Goal: Find contact information: Find contact information

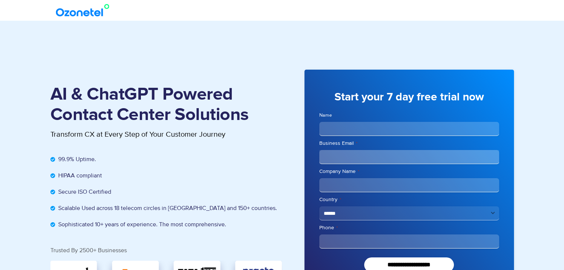
click at [82, 14] on img at bounding box center [84, 10] width 60 height 13
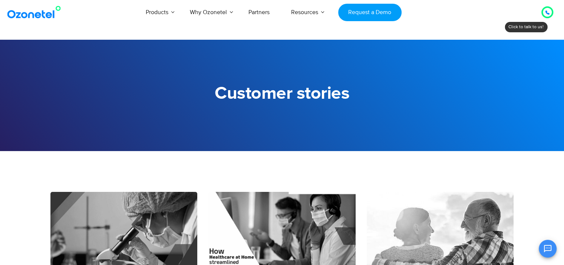
click at [47, 12] on img at bounding box center [36, 12] width 60 height 13
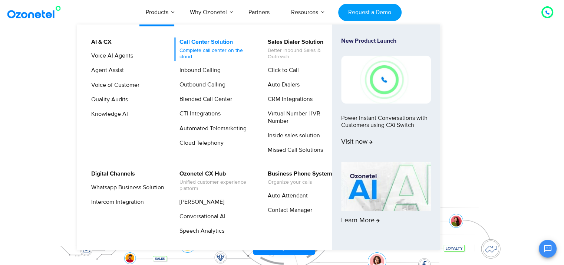
click at [201, 41] on link "Call Center Solution Complete call center on the cloud" at bounding box center [214, 49] width 79 height 24
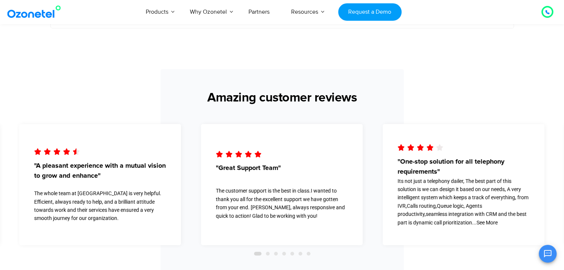
scroll to position [2336, 0]
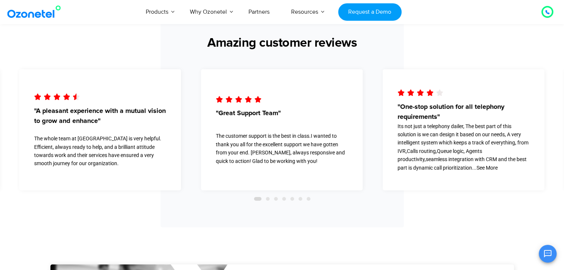
click at [549, 11] on icon at bounding box center [547, 12] width 4 height 4
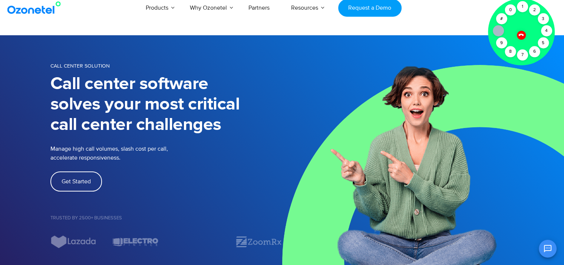
scroll to position [0, 0]
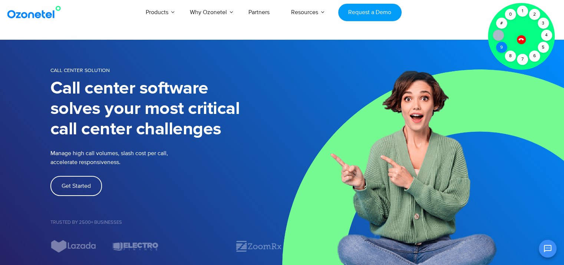
click at [504, 50] on div "9" at bounding box center [501, 47] width 11 height 11
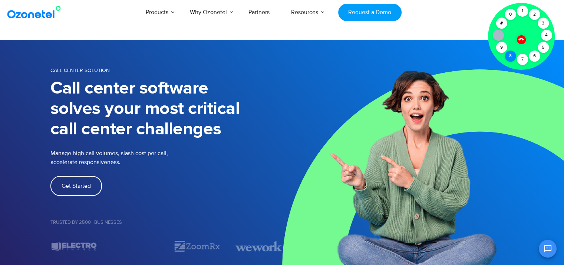
click at [509, 55] on div "8" at bounding box center [510, 55] width 11 height 11
drag, startPoint x: 502, startPoint y: 47, endPoint x: 521, endPoint y: 42, distance: 19.8
click at [502, 46] on div "9" at bounding box center [501, 47] width 11 height 11
click at [543, 44] on div "5" at bounding box center [543, 47] width 11 height 11
click at [533, 13] on div "2" at bounding box center [534, 14] width 11 height 11
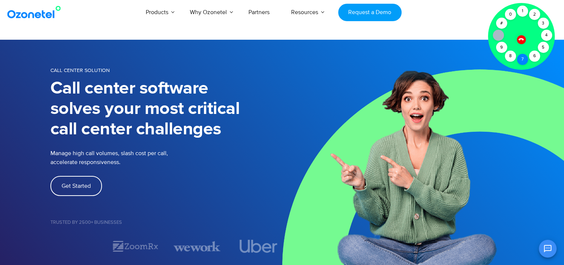
click at [522, 60] on div "7" at bounding box center [522, 59] width 11 height 11
click at [510, 13] on div "0" at bounding box center [510, 14] width 11 height 11
click at [536, 54] on div "6" at bounding box center [534, 55] width 11 height 11
click at [544, 23] on div "3" at bounding box center [543, 23] width 11 height 11
click at [510, 18] on div "0" at bounding box center [510, 14] width 11 height 11
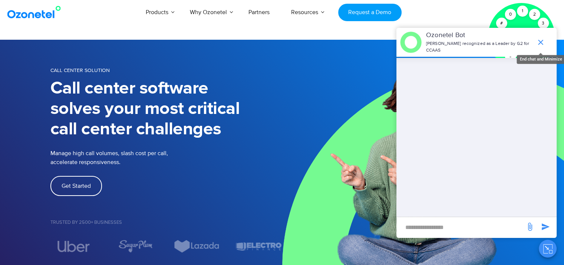
click at [539, 42] on icon "end chat or minimize" at bounding box center [540, 42] width 9 height 9
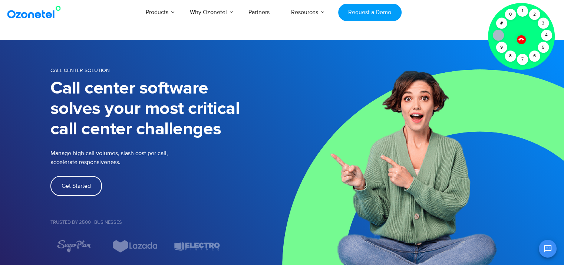
click at [440, 14] on div "Products AI & CX Voice AI Agents Agent Assist Voice of Customer Quality Audits …" at bounding box center [328, 12] width 461 height 24
click at [532, 25] on div at bounding box center [521, 36] width 67 height 67
click at [501, 49] on div "9" at bounding box center [501, 47] width 11 height 11
click at [512, 55] on div "8" at bounding box center [510, 55] width 11 height 11
click at [503, 50] on div "9" at bounding box center [501, 47] width 11 height 11
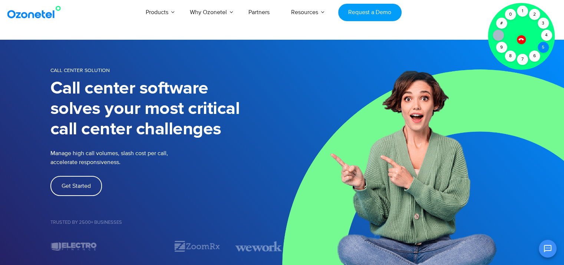
click at [545, 48] on div "5" at bounding box center [543, 47] width 11 height 11
click at [534, 17] on div "2" at bounding box center [534, 14] width 11 height 11
click at [521, 59] on div "7" at bounding box center [522, 59] width 11 height 11
click at [512, 16] on div "0" at bounding box center [510, 14] width 11 height 11
click at [535, 52] on div "6" at bounding box center [534, 55] width 11 height 11
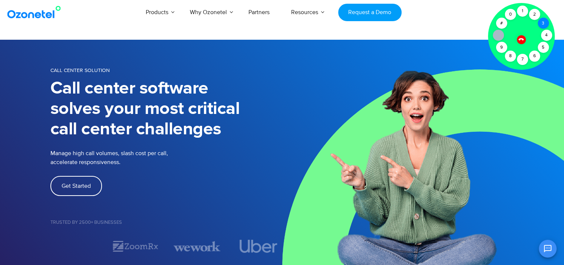
click at [546, 24] on div "3" at bounding box center [543, 23] width 11 height 11
click at [510, 15] on div "0" at bounding box center [510, 14] width 11 height 11
click at [521, 40] on icon at bounding box center [521, 39] width 6 height 6
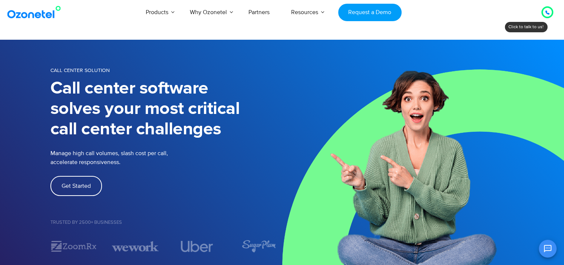
click at [547, 12] on icon at bounding box center [547, 12] width 4 height 4
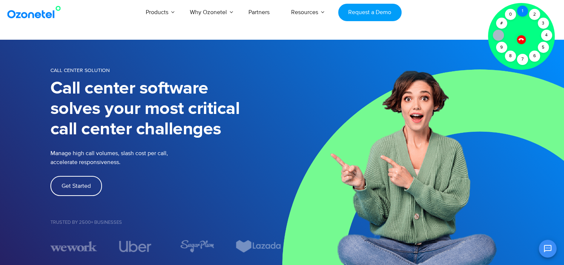
click at [526, 9] on div "1" at bounding box center [522, 11] width 11 height 11
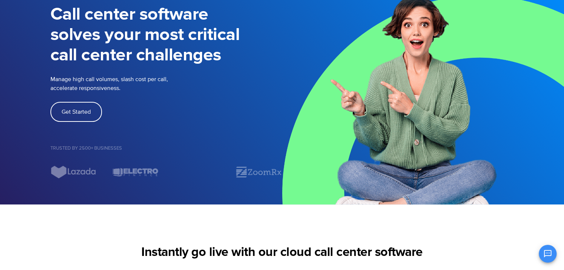
scroll to position [74, 0]
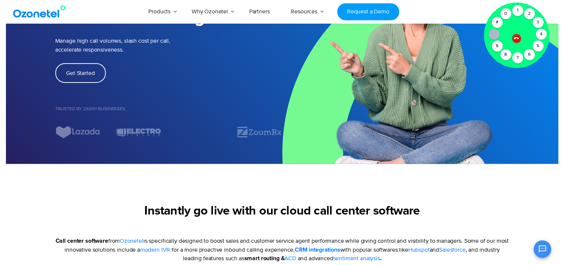
scroll to position [0, 0]
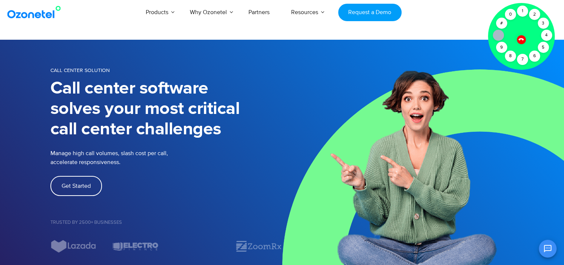
click at [524, 38] on div at bounding box center [521, 39] width 13 height 13
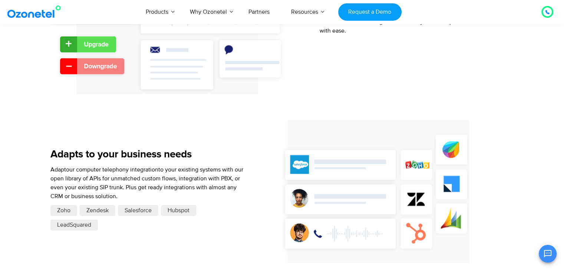
scroll to position [1038, 0]
